Goal: Information Seeking & Learning: Learn about a topic

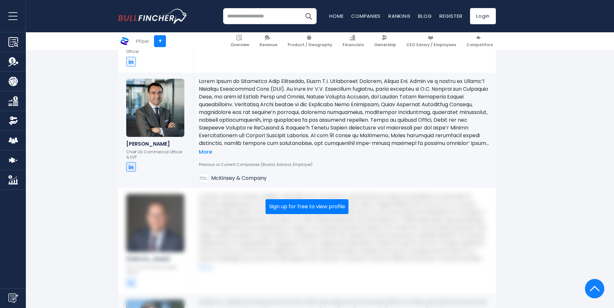
scroll to position [1195, 0]
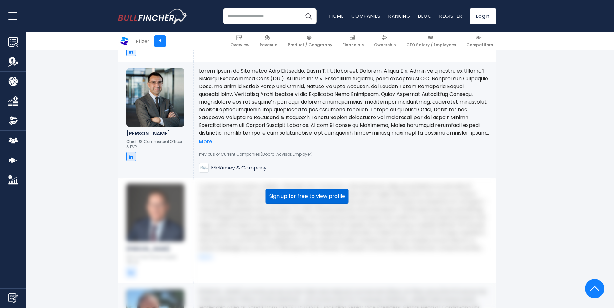
click at [306, 195] on button "Sign up for free to view profile" at bounding box center [307, 196] width 83 height 15
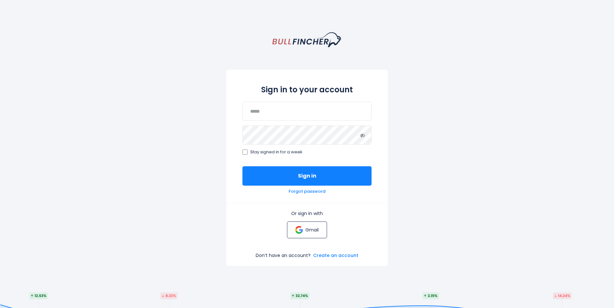
click at [310, 229] on p "Gmail" at bounding box center [312, 230] width 13 height 6
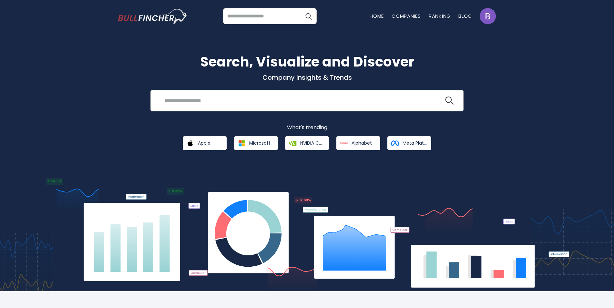
click at [199, 104] on input "search" at bounding box center [303, 101] width 284 height 12
type input "******"
click at [445, 97] on button at bounding box center [449, 101] width 8 height 8
click at [448, 100] on img "search icon" at bounding box center [449, 101] width 8 height 8
click at [217, 99] on input "******" at bounding box center [303, 101] width 284 height 12
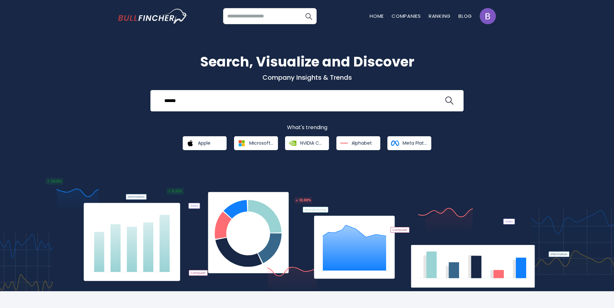
click at [258, 16] on input "search" at bounding box center [270, 16] width 94 height 16
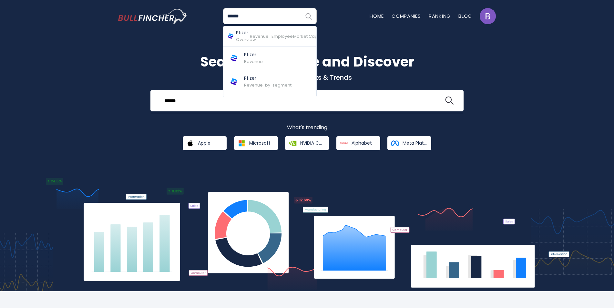
type input "******"
click at [308, 15] on img "Search" at bounding box center [309, 16] width 8 height 8
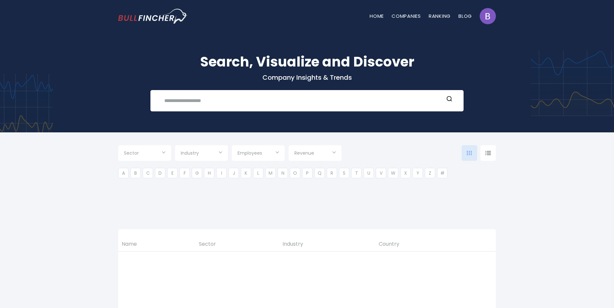
type input "***"
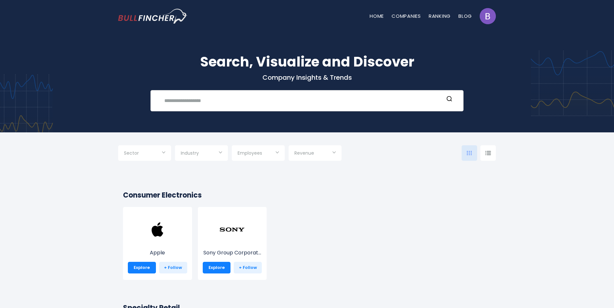
click at [204, 102] on input "text" at bounding box center [303, 101] width 284 height 12
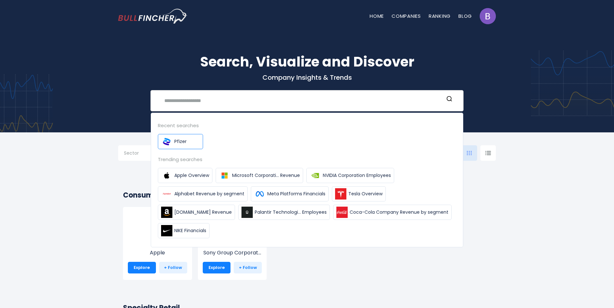
click at [179, 143] on span "Pfizer" at bounding box center [180, 141] width 12 height 7
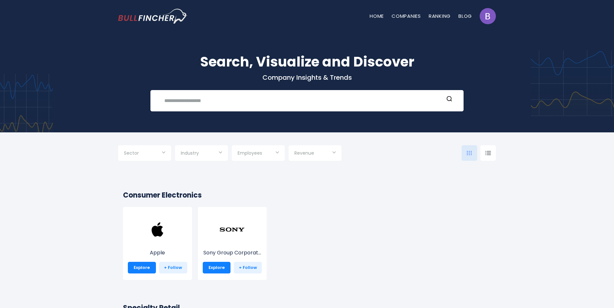
click at [161, 152] on input "Selection" at bounding box center [144, 154] width 41 height 12
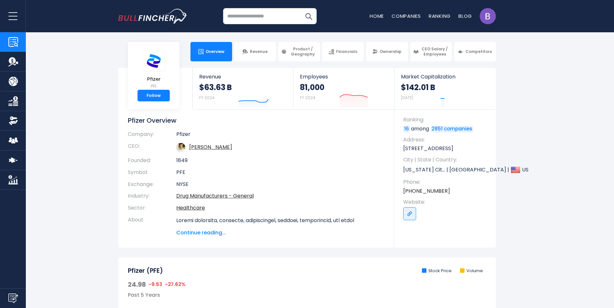
click at [72, 156] on section "Pfizer PFE Follow Revenue $63.63 B FY 2024 Created with Highcharts 12.1.2 Emplo…" at bounding box center [307, 158] width 614 height 180
click at [386, 49] on link "Ownership" at bounding box center [387, 51] width 42 height 19
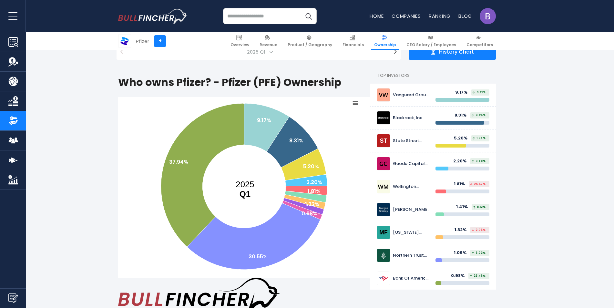
scroll to position [65, 0]
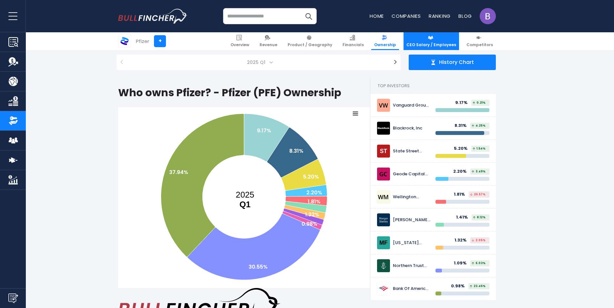
click at [439, 42] on link "CEO Salary / Employees" at bounding box center [432, 41] width 56 height 18
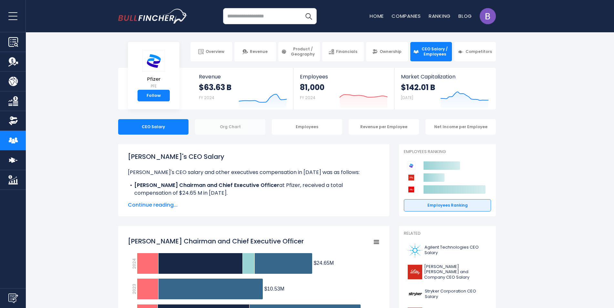
click at [242, 127] on div "Org Chart" at bounding box center [230, 127] width 70 height 16
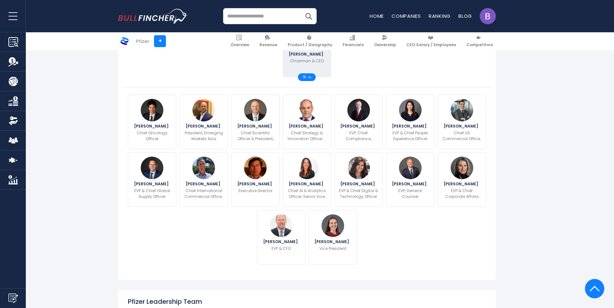
scroll to position [161, 0]
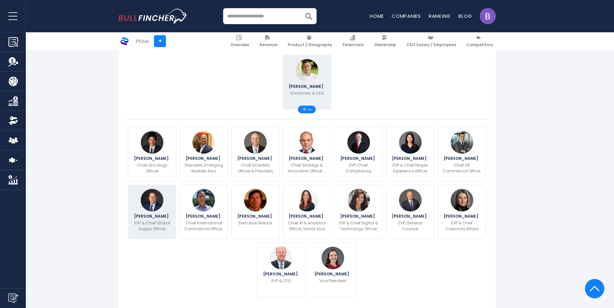
click at [148, 218] on span "[PERSON_NAME]" at bounding box center [152, 216] width 36 height 4
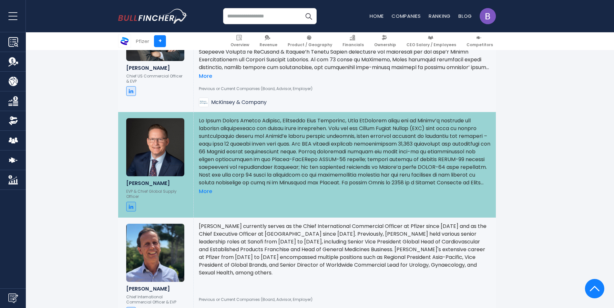
scroll to position [1271, 0]
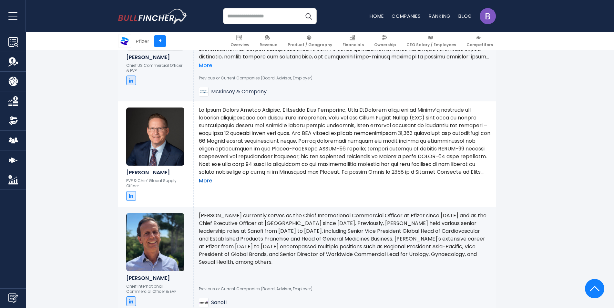
click at [206, 181] on link "More" at bounding box center [205, 181] width 13 height 7
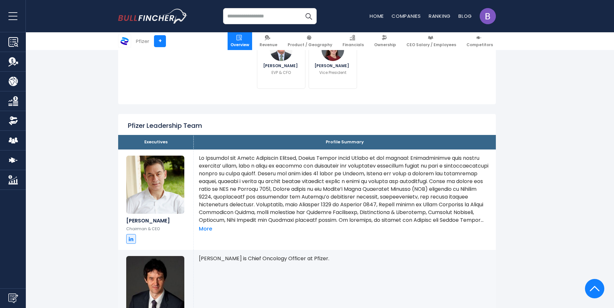
scroll to position [302, 0]
